Goal: Transaction & Acquisition: Book appointment/travel/reservation

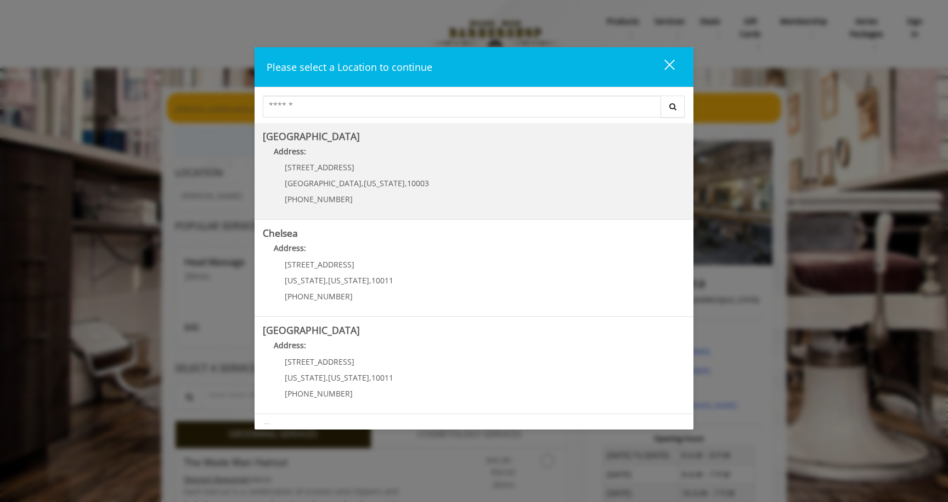
click at [417, 186] on Village "[GEOGRAPHIC_DATA] Address: [STREET_ADDRESS][US_STATE] (212) 598-1840" at bounding box center [474, 171] width 423 height 80
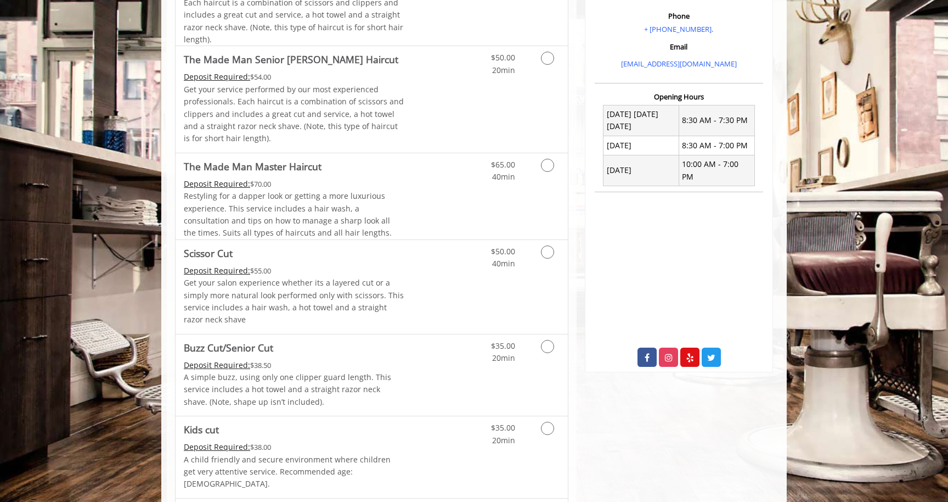
scroll to position [400, 0]
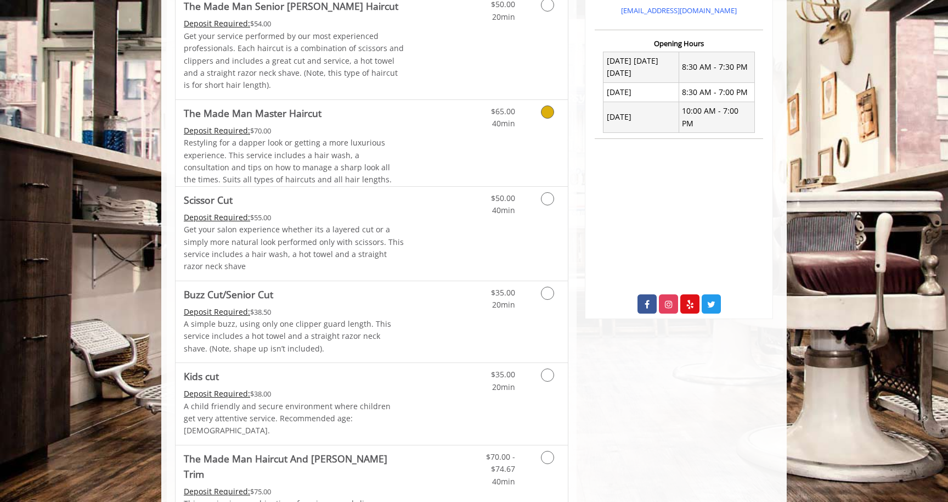
click at [546, 110] on icon "Grooming services" at bounding box center [547, 111] width 13 height 13
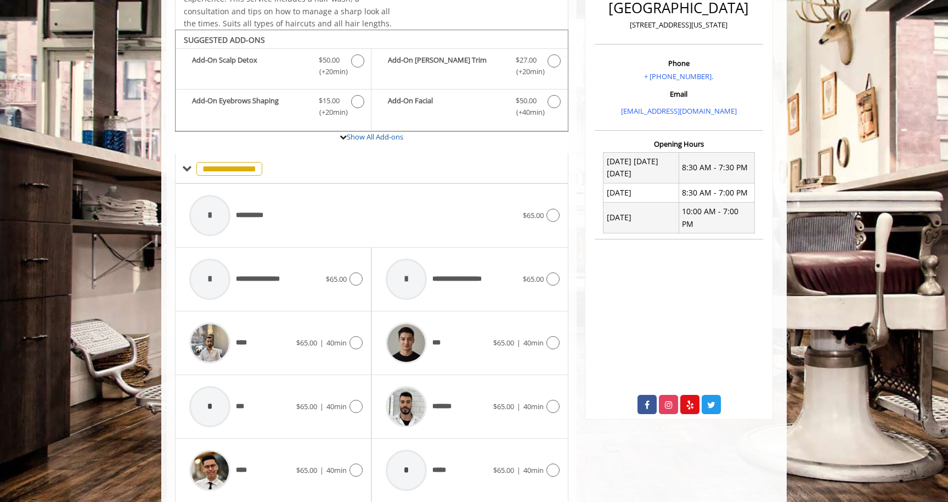
scroll to position [326, 0]
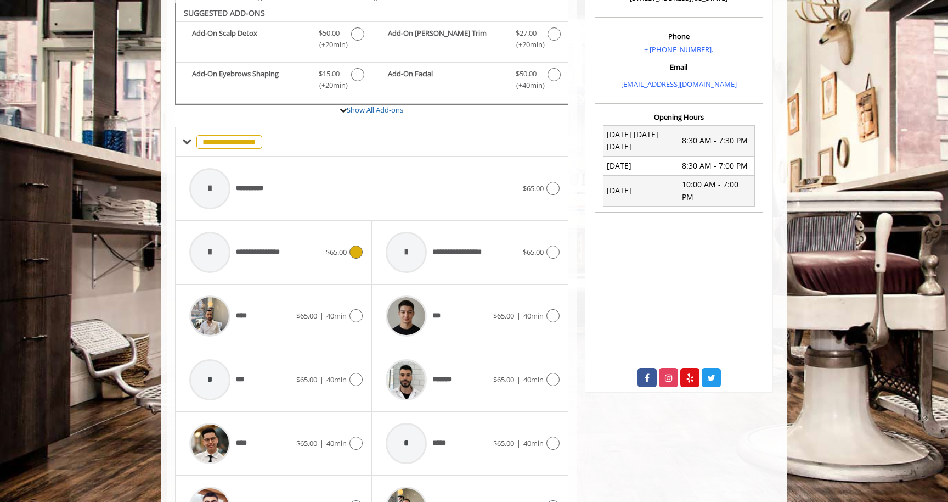
click at [351, 248] on icon at bounding box center [356, 251] width 13 height 13
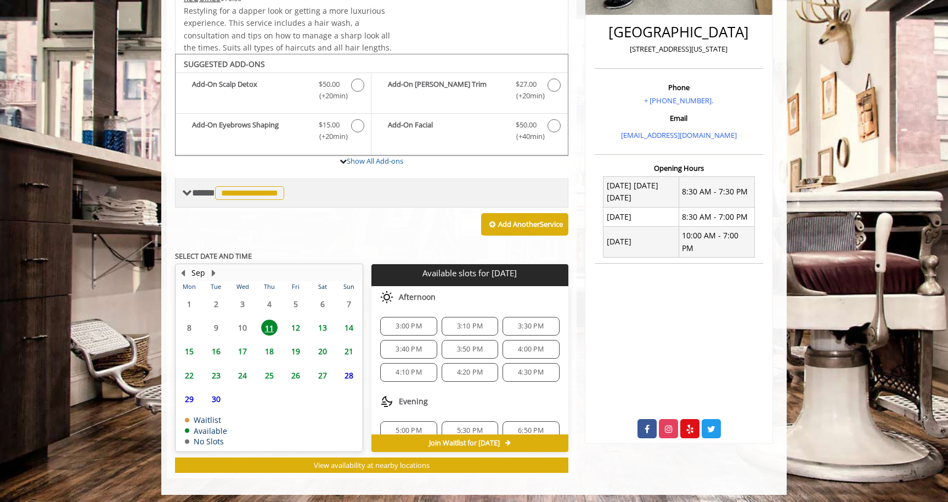
scroll to position [273, 0]
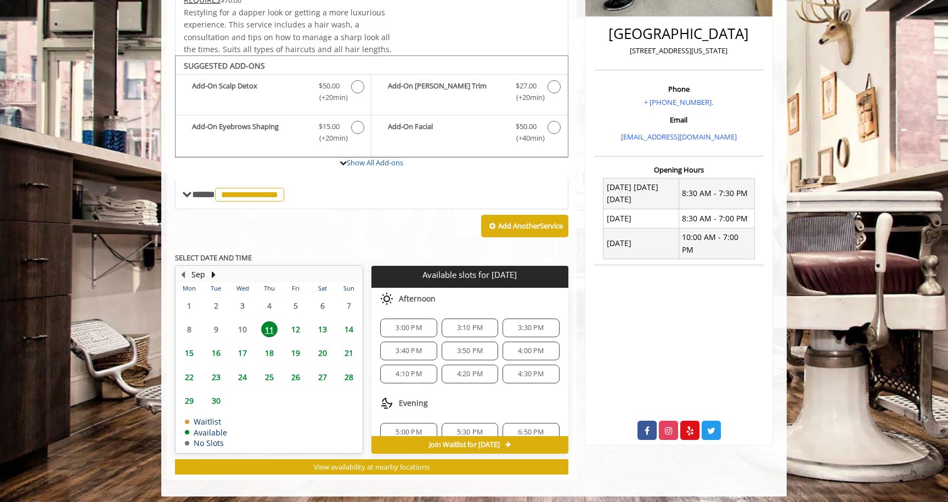
click at [412, 323] on span "3:00 PM" at bounding box center [409, 327] width 26 height 9
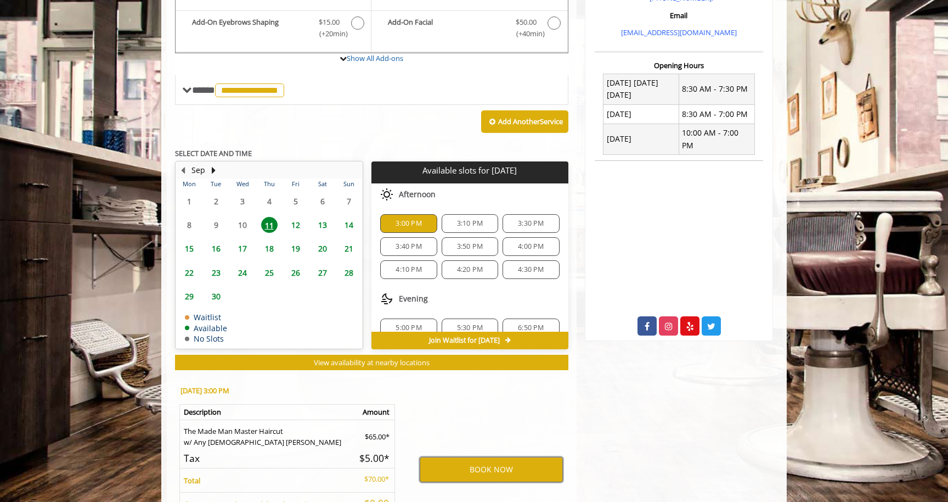
scroll to position [303, 0]
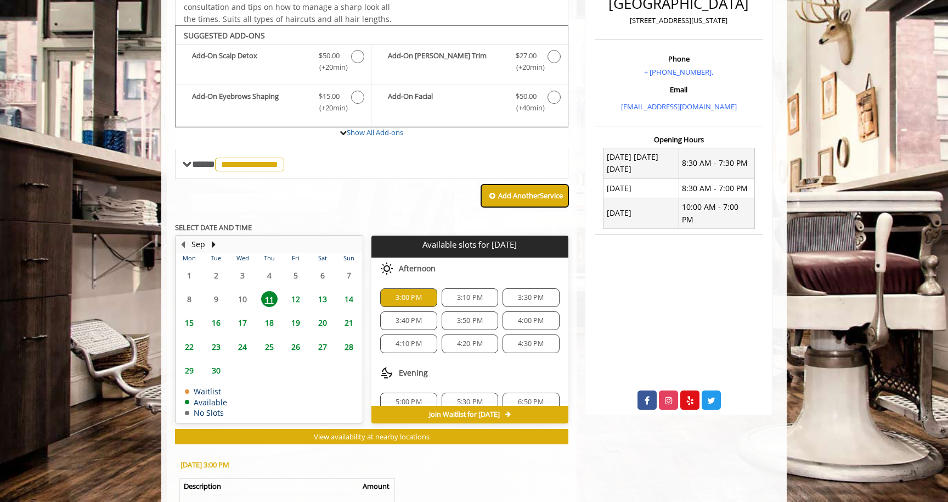
click at [481, 188] on button "Add Another Service" at bounding box center [524, 195] width 87 height 23
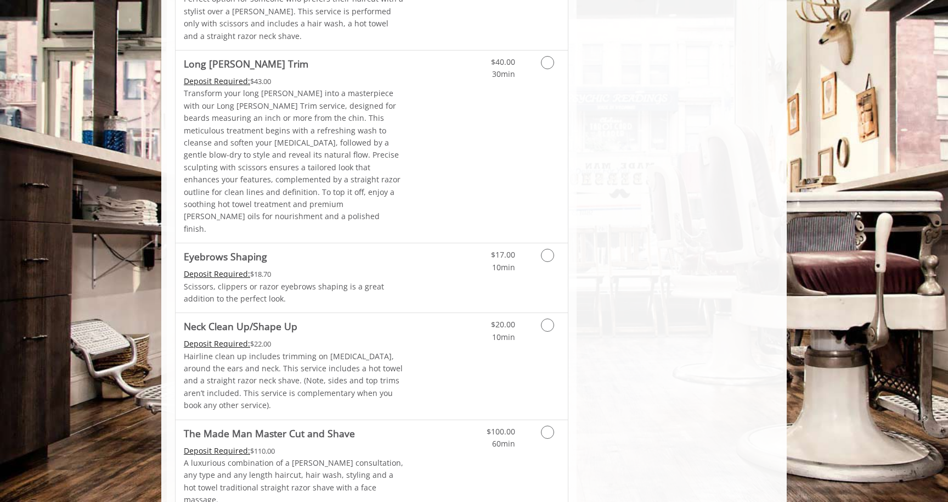
scroll to position [1582, 0]
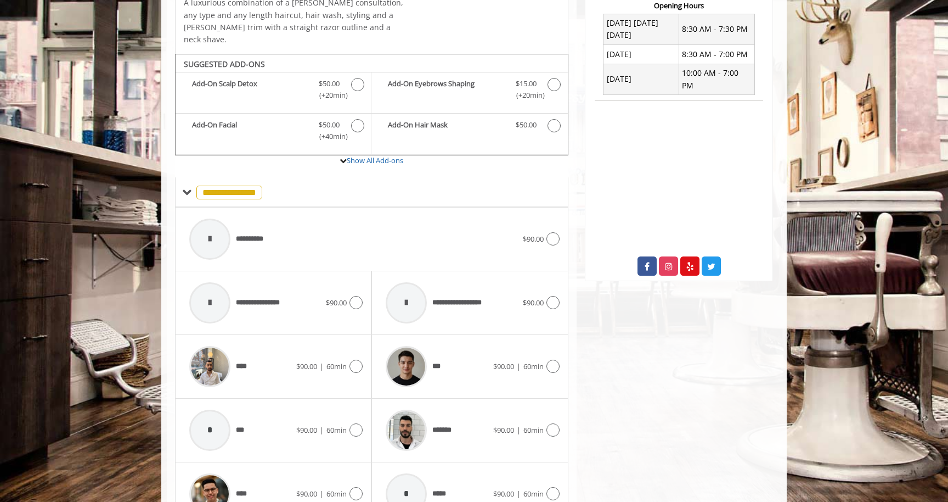
scroll to position [459, 0]
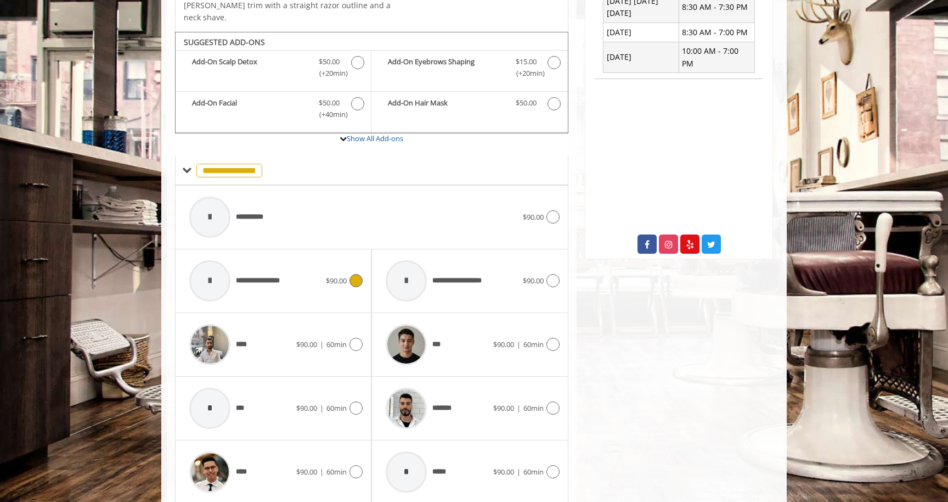
click at [346, 275] on span "$90.00" at bounding box center [336, 280] width 21 height 10
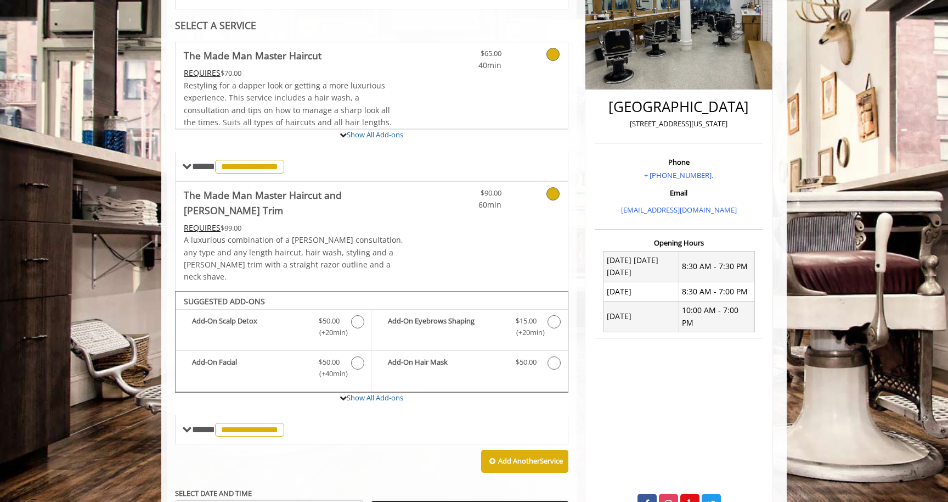
scroll to position [209, 0]
